Goal: Information Seeking & Learning: Find specific fact

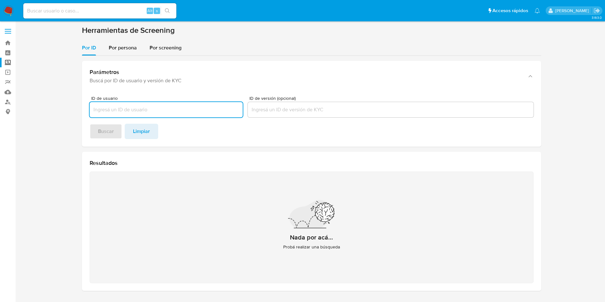
click at [7, 7] on img at bounding box center [8, 10] width 11 height 11
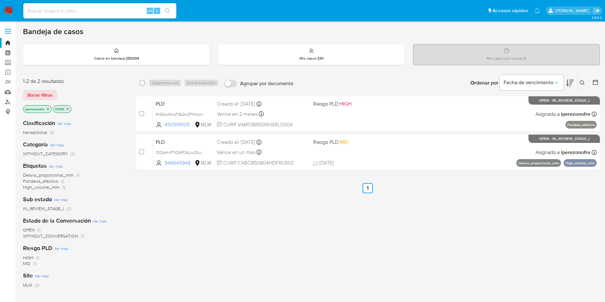
click at [581, 82] on icon at bounding box center [582, 82] width 5 height 5
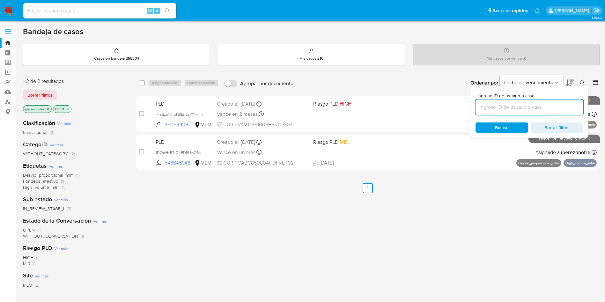
click at [504, 106] on input at bounding box center [529, 107] width 108 height 8
type input "1708909457"
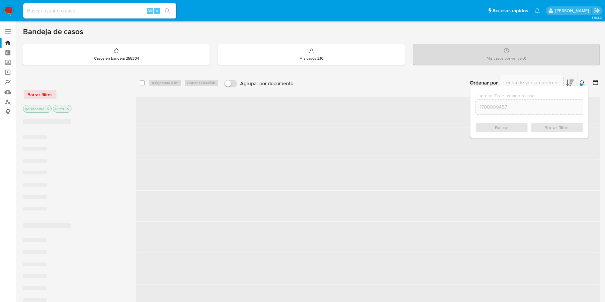
click at [508, 128] on div "Buscar Borrar filtros" at bounding box center [529, 127] width 108 height 10
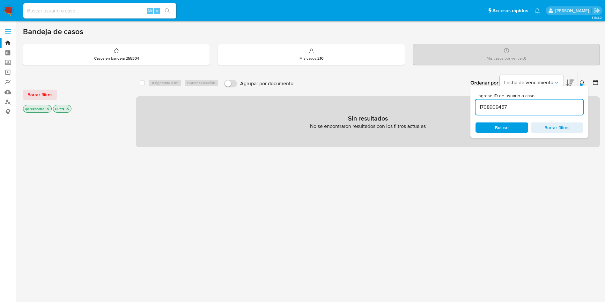
click at [47, 109] on icon "close-filter" at bounding box center [48, 109] width 4 height 4
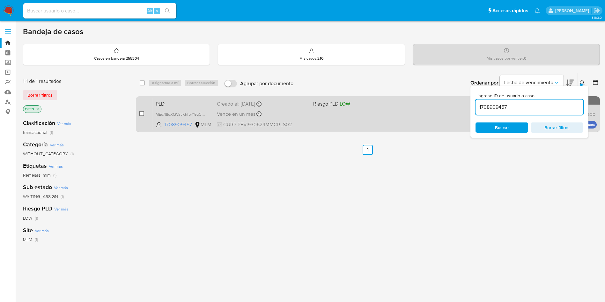
click at [142, 114] on input "checkbox" at bounding box center [141, 113] width 5 height 5
checkbox input "true"
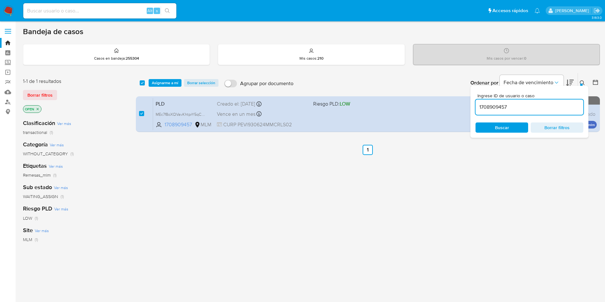
click at [162, 77] on div "select-all-cases-checkbox Asignarme a mí Borrar selección Agrupar por documento…" at bounding box center [368, 83] width 464 height 20
click at [162, 82] on span "Asignarme a mí" at bounding box center [165, 83] width 26 height 6
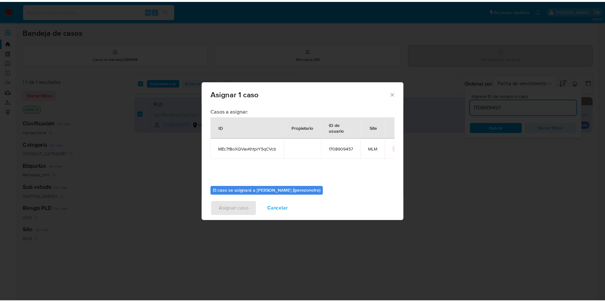
scroll to position [33, 0]
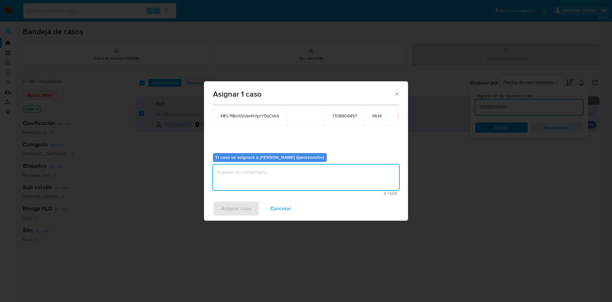
click at [318, 183] on textarea "assign-modal" at bounding box center [306, 178] width 186 height 26
type textarea "IPO"
click at [235, 209] on span "Asignar caso" at bounding box center [236, 208] width 30 height 14
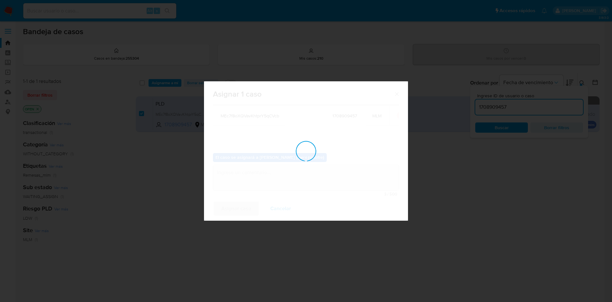
checkbox input "false"
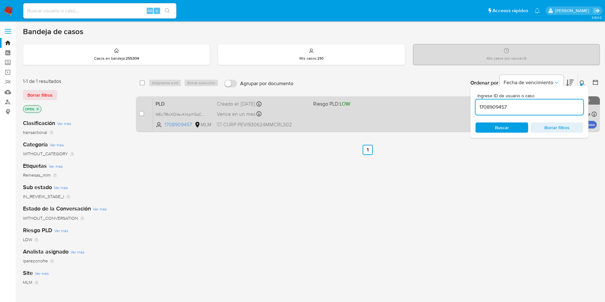
click at [315, 113] on span at bounding box center [358, 113] width 91 height 1
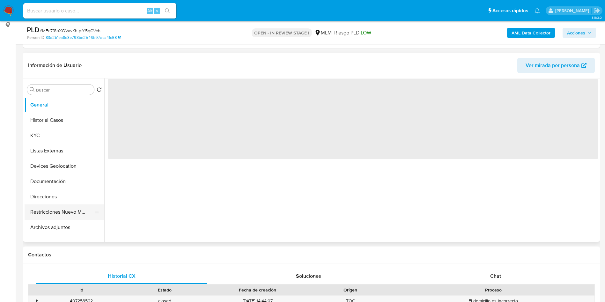
scroll to position [96, 0]
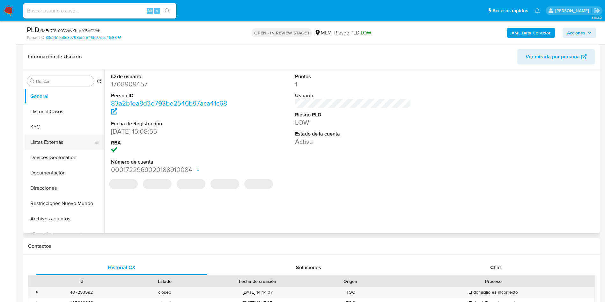
select select "10"
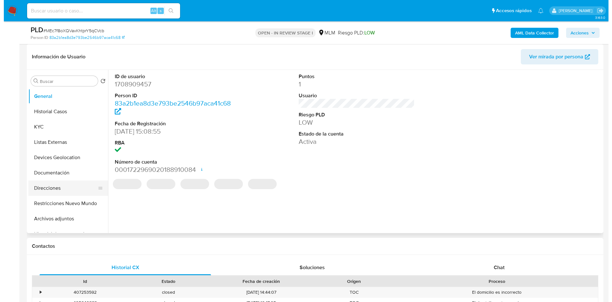
scroll to position [48, 0]
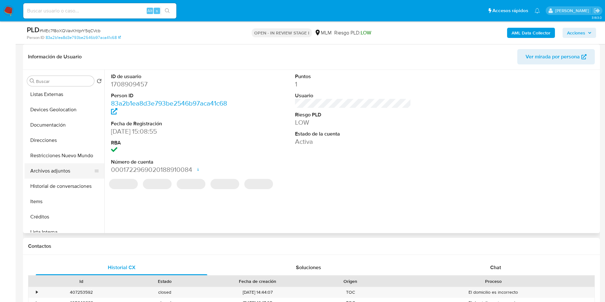
click at [60, 171] on button "Archivos adjuntos" at bounding box center [62, 170] width 75 height 15
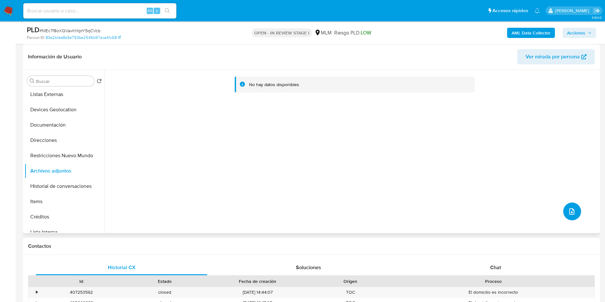
click at [572, 211] on icon "upload-file" at bounding box center [571, 211] width 5 height 6
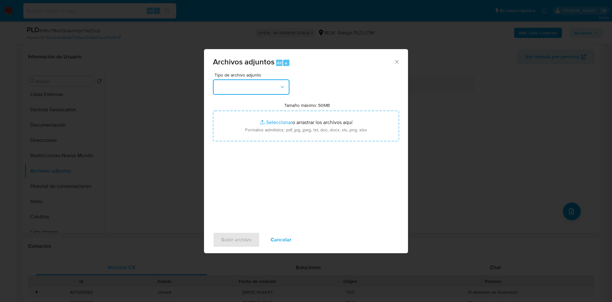
click at [275, 89] on button "button" at bounding box center [251, 86] width 77 height 15
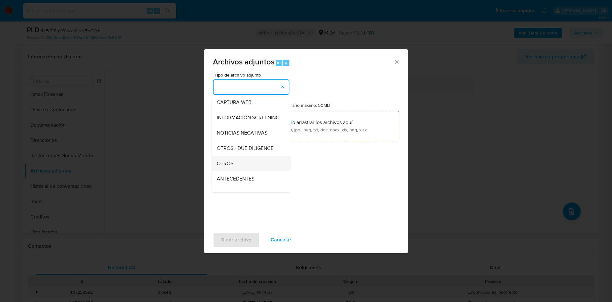
click at [234, 166] on div "OTROS" at bounding box center [249, 163] width 65 height 15
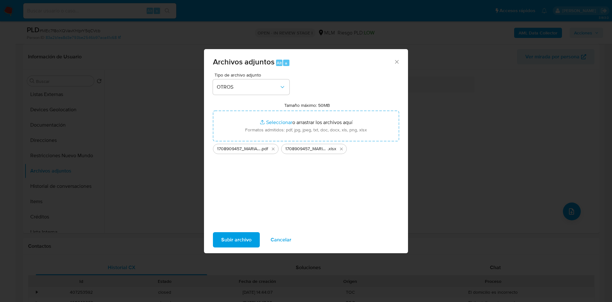
click at [241, 240] on span "Subir archivo" at bounding box center [236, 240] width 30 height 14
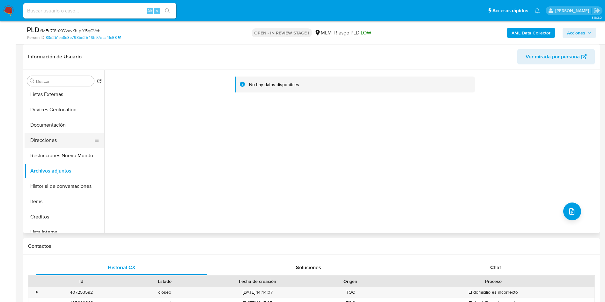
click at [51, 146] on button "Direcciones" at bounding box center [62, 140] width 75 height 15
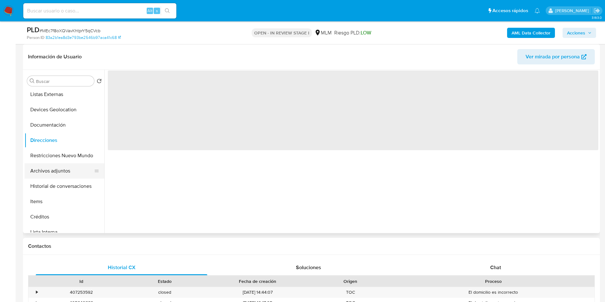
click at [51, 171] on button "Archivos adjuntos" at bounding box center [62, 170] width 75 height 15
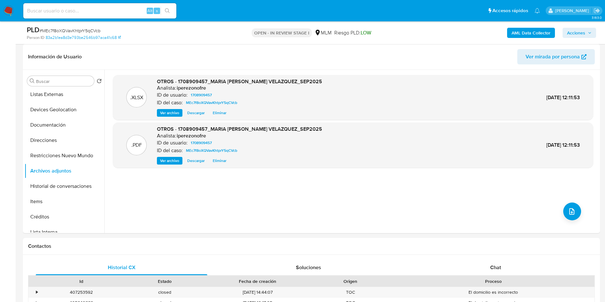
click at [588, 31] on icon "button" at bounding box center [590, 33] width 4 height 4
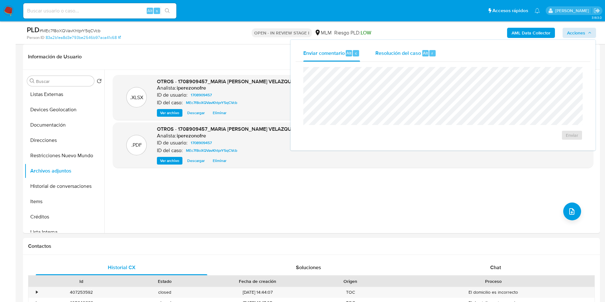
click at [392, 53] on span "Resolución del caso" at bounding box center [398, 52] width 46 height 7
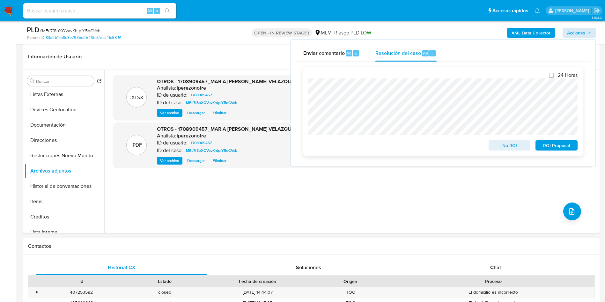
click at [559, 148] on span "ROI Proposal" at bounding box center [556, 145] width 33 height 9
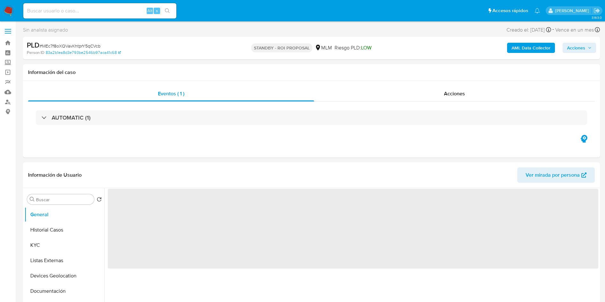
select select "10"
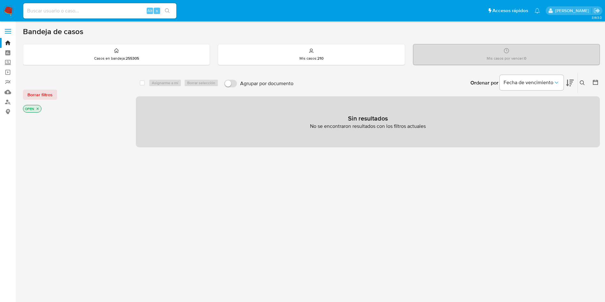
click at [90, 15] on input at bounding box center [99, 11] width 153 height 8
paste input "316828799"
type input "316828799"
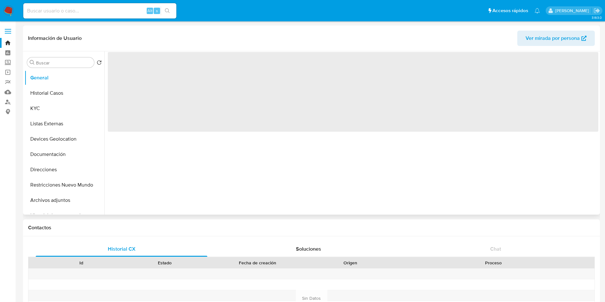
select select "10"
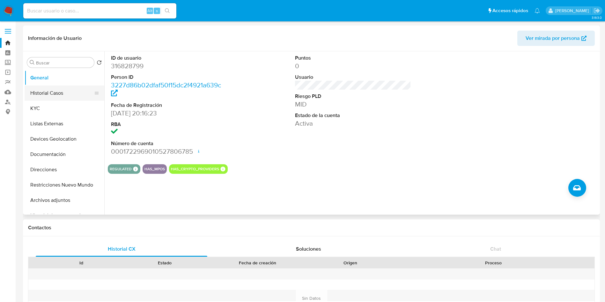
click at [56, 97] on button "Historial Casos" at bounding box center [62, 92] width 75 height 15
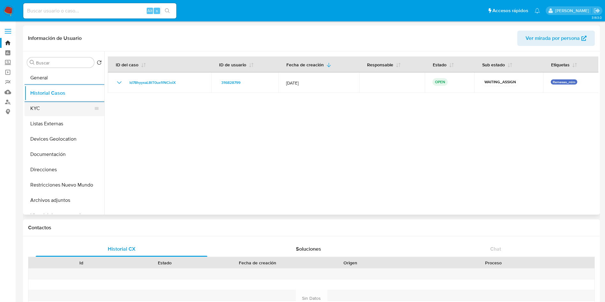
click at [41, 111] on button "KYC" at bounding box center [62, 108] width 75 height 15
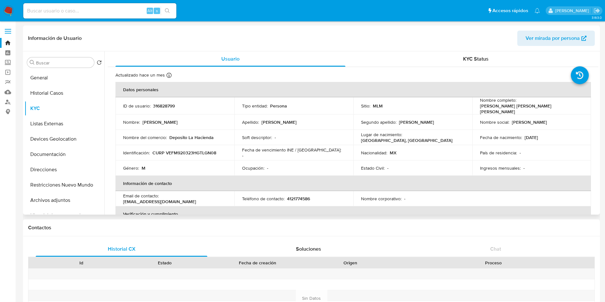
click at [304, 197] on p "4121774586" at bounding box center [298, 199] width 23 height 6
copy p "4121774586"
drag, startPoint x: 215, startPoint y: 199, endPoint x: 161, endPoint y: 196, distance: 54.3
click at [161, 196] on div "Email de contacto : flako.mane@gmail.com" at bounding box center [175, 198] width 104 height 11
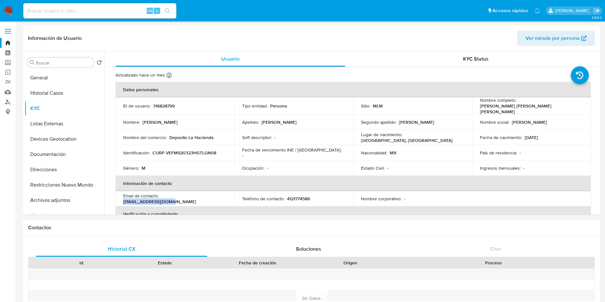
copy p "flako.mane@gmail.com"
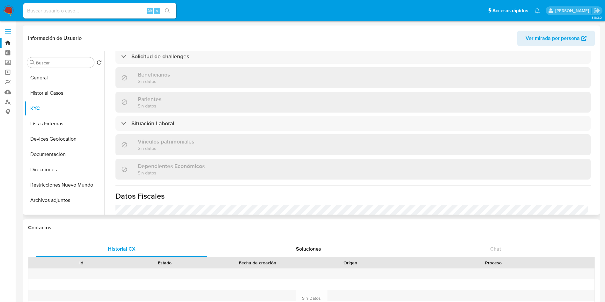
scroll to position [274, 0]
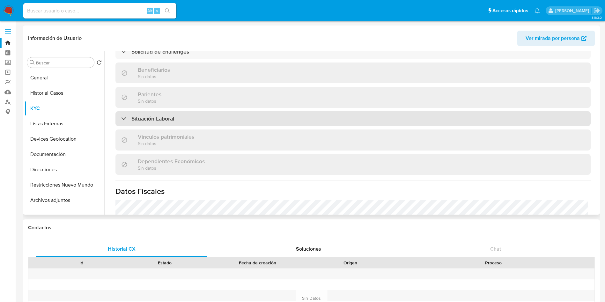
click at [193, 111] on div "Situación Laboral" at bounding box center [352, 118] width 475 height 15
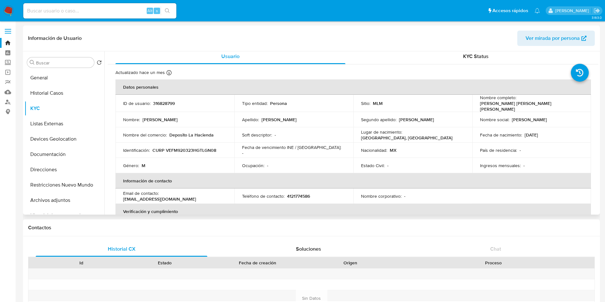
scroll to position [0, 0]
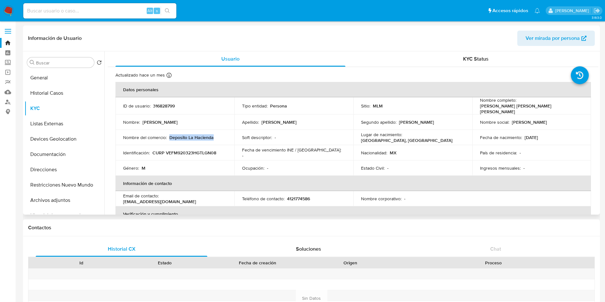
drag, startPoint x: 170, startPoint y: 136, endPoint x: 213, endPoint y: 137, distance: 43.1
click at [213, 137] on div "Nombre del comercio : Deposito La Hacienda" at bounding box center [175, 138] width 104 height 6
copy p "Deposito La Hacienda"
click at [57, 127] on button "Listas Externas" at bounding box center [62, 123] width 75 height 15
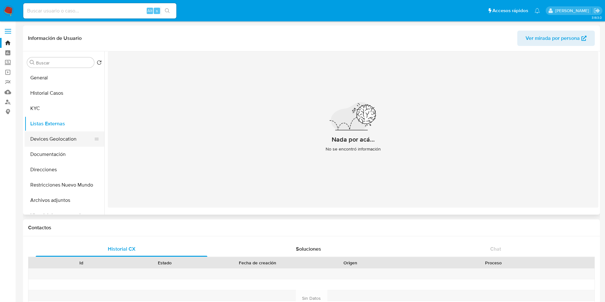
click at [59, 143] on button "Devices Geolocation" at bounding box center [62, 138] width 75 height 15
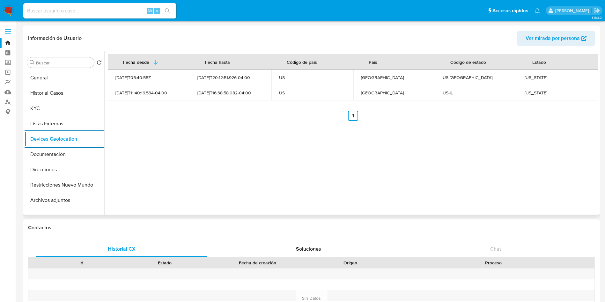
click at [532, 77] on div "Georgia" at bounding box center [557, 78] width 67 height 6
copy div "Georgia"
click at [528, 95] on div "Illinois" at bounding box center [557, 93] width 67 height 6
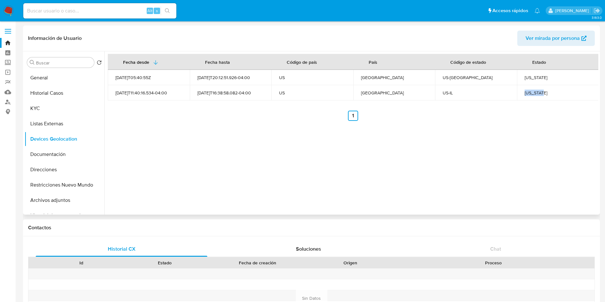
copy div "Illinois"
click at [257, 208] on div "Fecha desde Fecha hasta Código de país País Código de estado Estado 2022-08-25T…" at bounding box center [351, 132] width 494 height 163
click at [64, 154] on button "Documentación" at bounding box center [62, 154] width 75 height 15
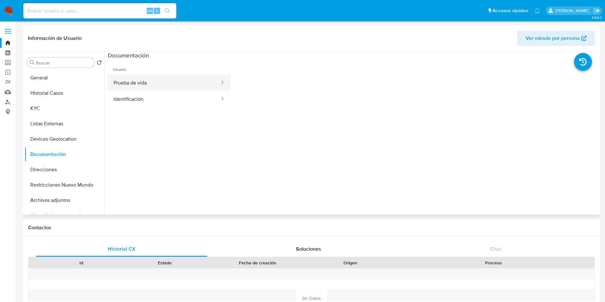
click at [151, 82] on button "Prueba de vida" at bounding box center [164, 83] width 113 height 16
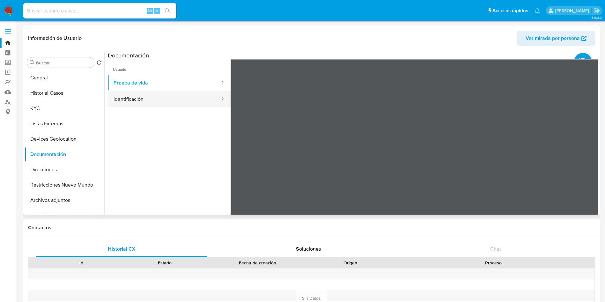
click at [143, 99] on button "Identificación" at bounding box center [164, 99] width 113 height 16
click at [588, 164] on icon at bounding box center [590, 163] width 4 height 6
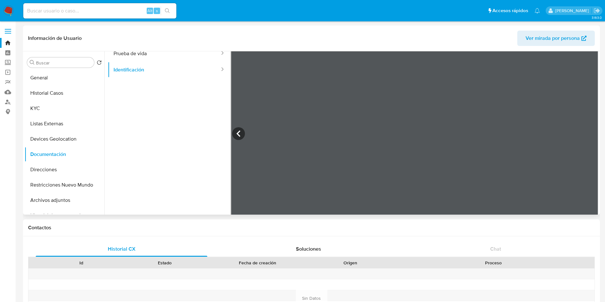
scroll to position [54, 0]
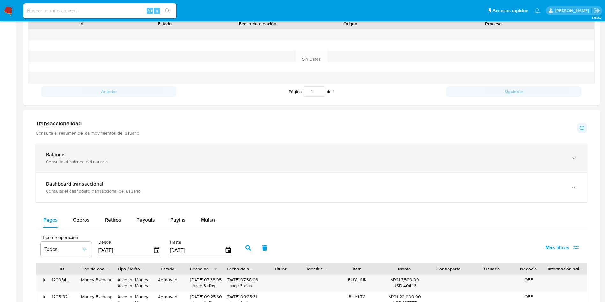
click at [114, 158] on div "Balance Consulta el balance del usuario" at bounding box center [305, 157] width 518 height 13
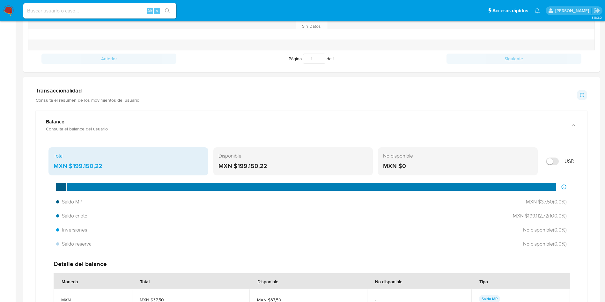
scroll to position [287, 0]
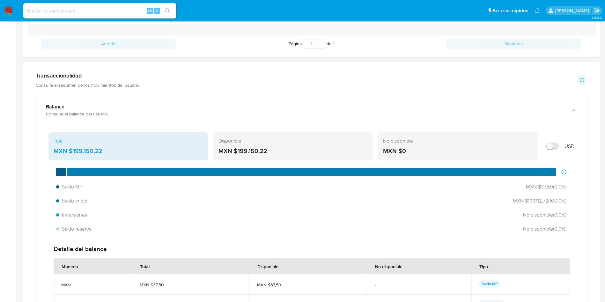
drag, startPoint x: 106, startPoint y: 150, endPoint x: 72, endPoint y: 149, distance: 33.5
click at [72, 149] on div "MXN $199.150,22" at bounding box center [129, 151] width 150 height 8
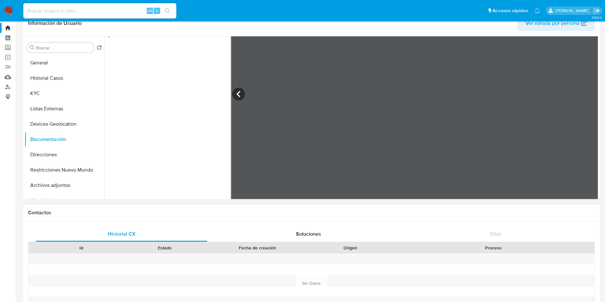
scroll to position [0, 0]
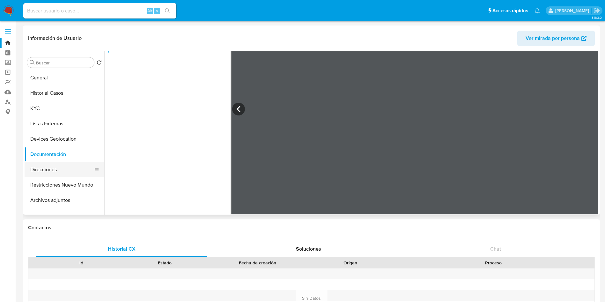
click at [49, 167] on button "Direcciones" at bounding box center [62, 169] width 75 height 15
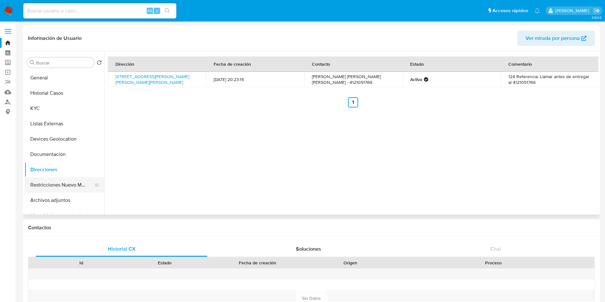
click at [62, 180] on button "Restricciones Nuevo Mundo" at bounding box center [62, 184] width 75 height 15
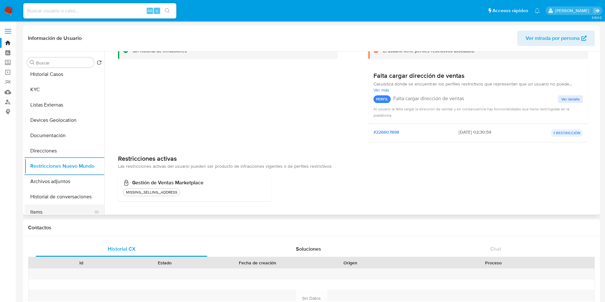
scroll to position [48, 0]
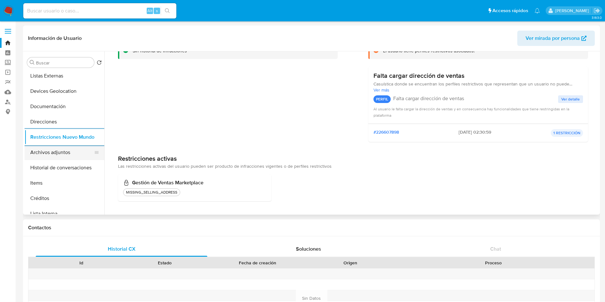
click at [55, 156] on button "Archivos adjuntos" at bounding box center [62, 152] width 75 height 15
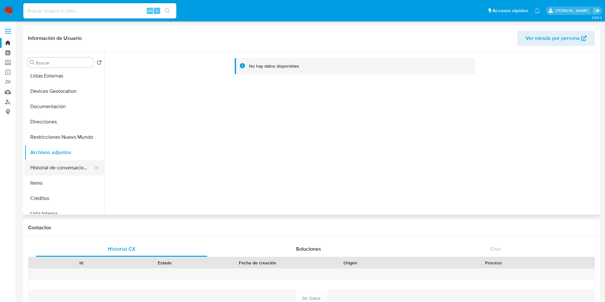
click at [63, 167] on button "Historial de conversaciones" at bounding box center [62, 167] width 75 height 15
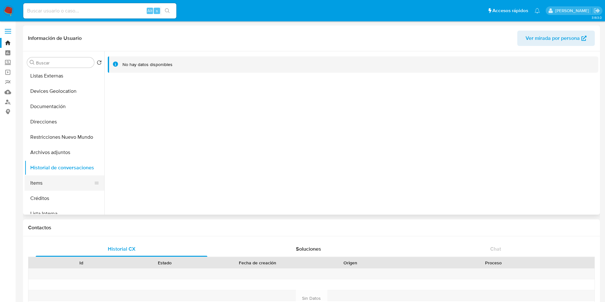
click at [46, 180] on button "Items" at bounding box center [62, 182] width 75 height 15
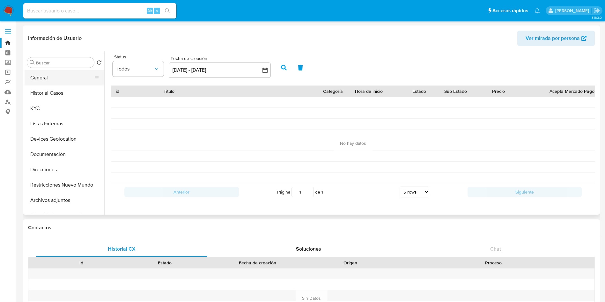
click at [60, 82] on button "General" at bounding box center [62, 77] width 75 height 15
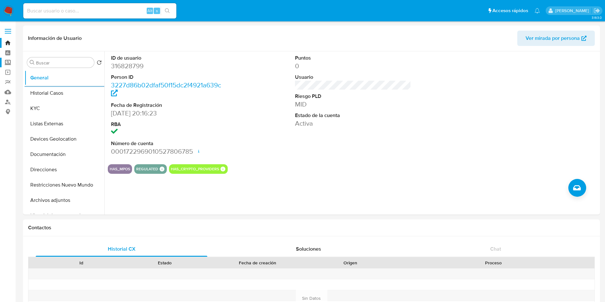
click at [10, 61] on label "Screening" at bounding box center [38, 63] width 76 height 10
click at [0, 0] on input "Screening" at bounding box center [0, 0] width 0 height 0
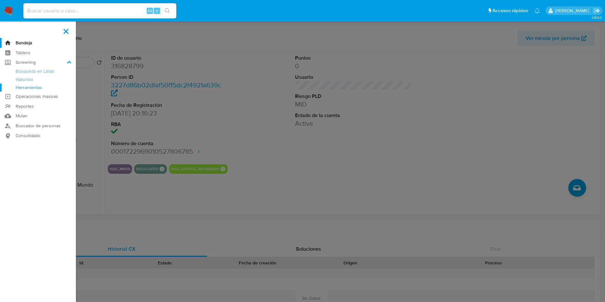
click at [33, 86] on link "Herramientas" at bounding box center [38, 88] width 76 height 8
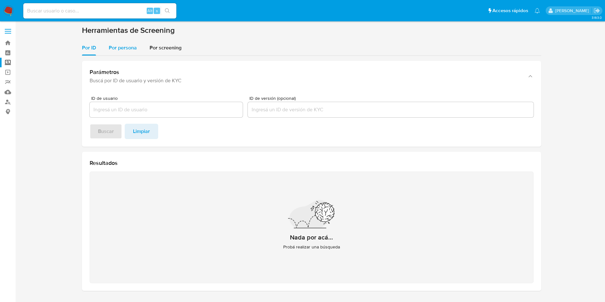
click at [125, 45] on span "Por persona" at bounding box center [123, 47] width 28 height 7
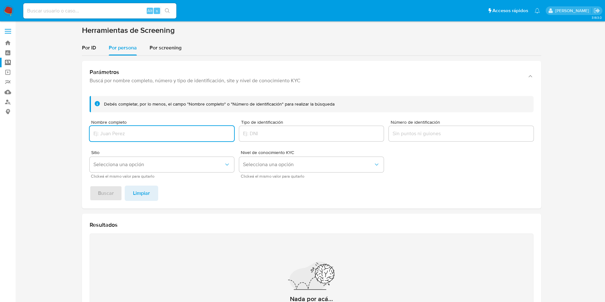
click at [149, 136] on input "Nombre completo" at bounding box center [162, 133] width 144 height 8
type input "Deposito La Hacienda"
click at [107, 189] on span "Buscar" at bounding box center [106, 193] width 16 height 14
